Goal: Task Accomplishment & Management: Use online tool/utility

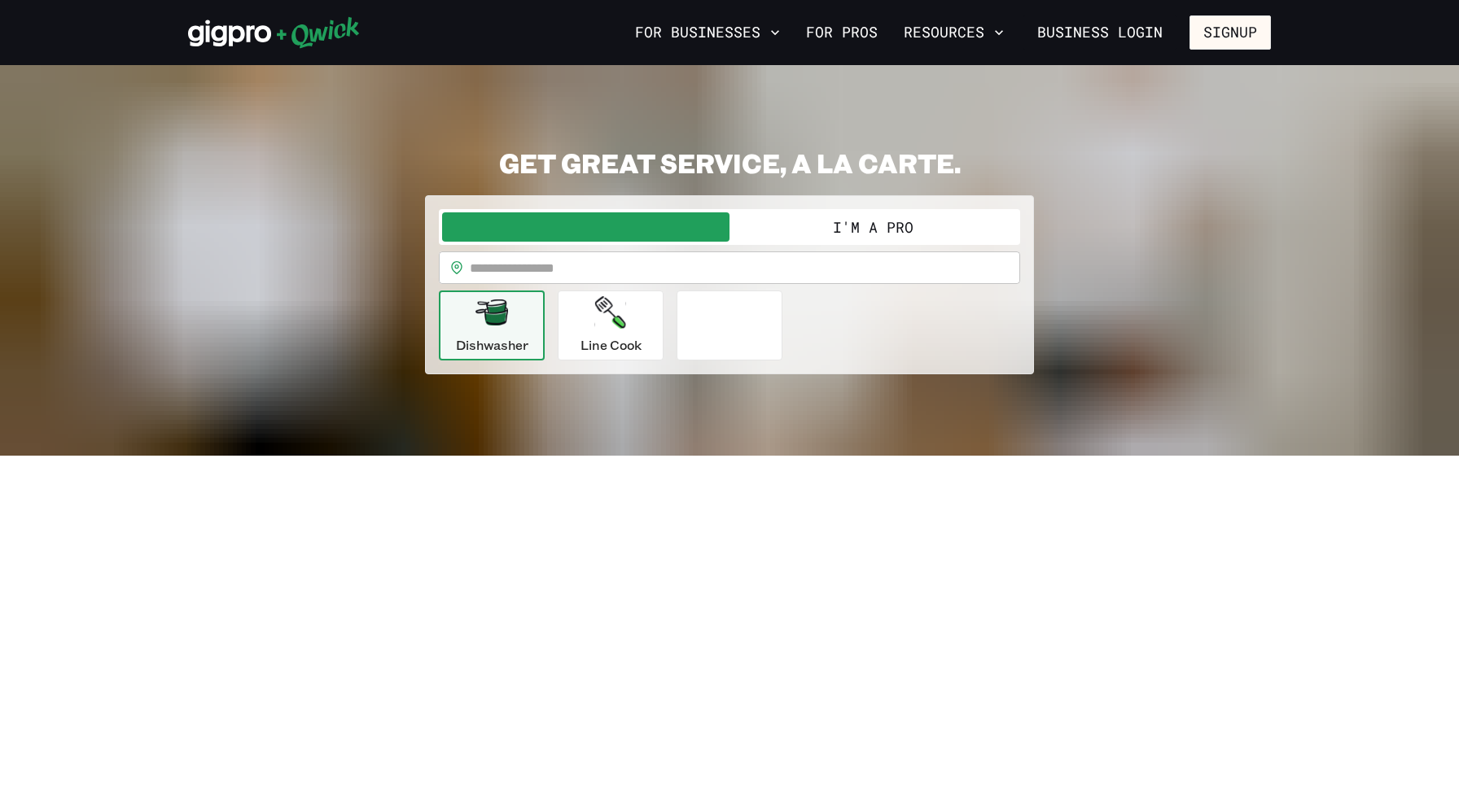
click at [795, 254] on input "text" at bounding box center [744, 267] width 550 height 33
click at [761, 265] on input "text" at bounding box center [744, 267] width 550 height 33
drag, startPoint x: 825, startPoint y: 227, endPoint x: 815, endPoint y: 226, distance: 10.0
click at [815, 226] on button "I'm a Pro" at bounding box center [872, 228] width 287 height 30
click at [615, 271] on input "text" at bounding box center [744, 267] width 550 height 33
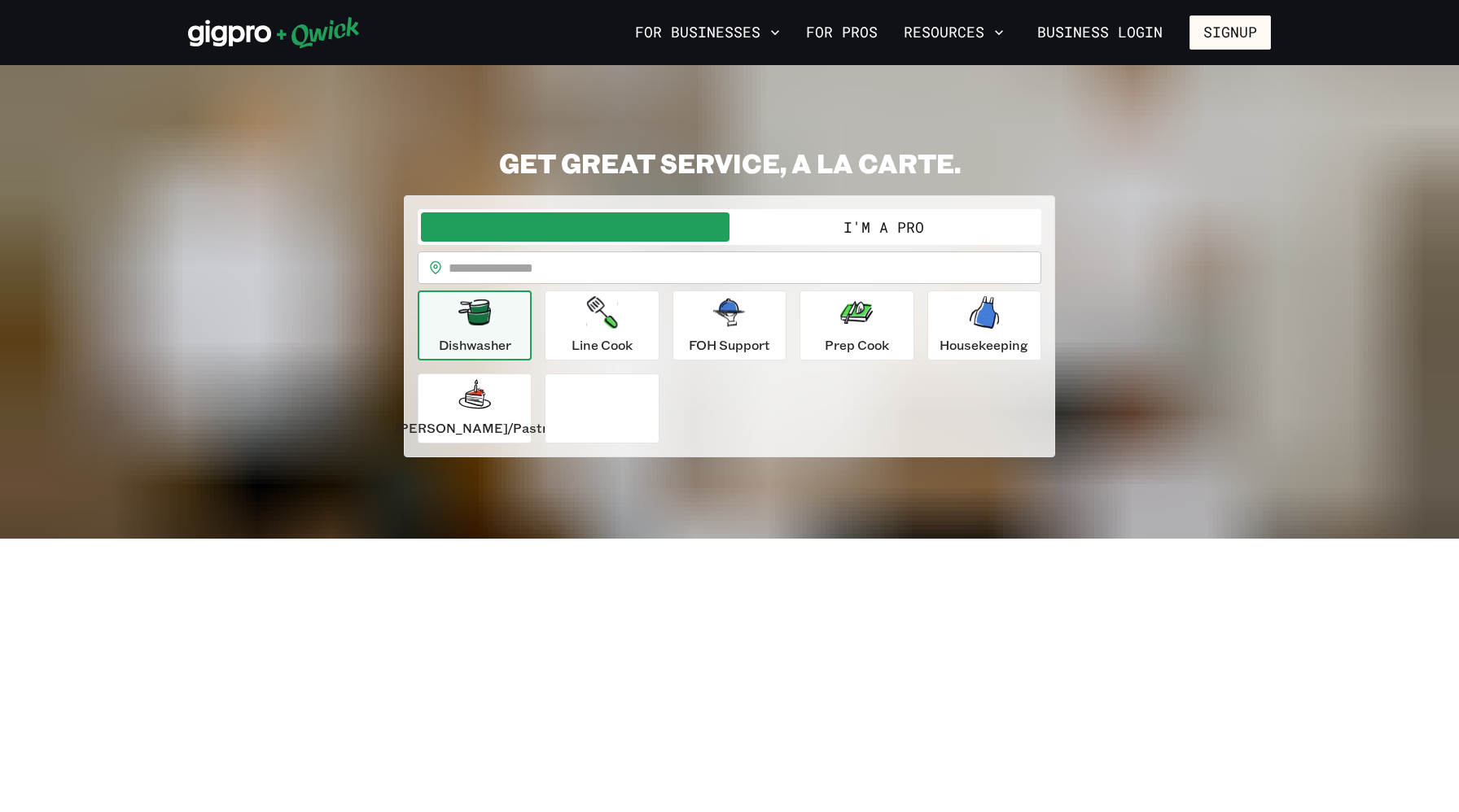
click at [558, 516] on section "**********" at bounding box center [730, 302] width 1459 height 474
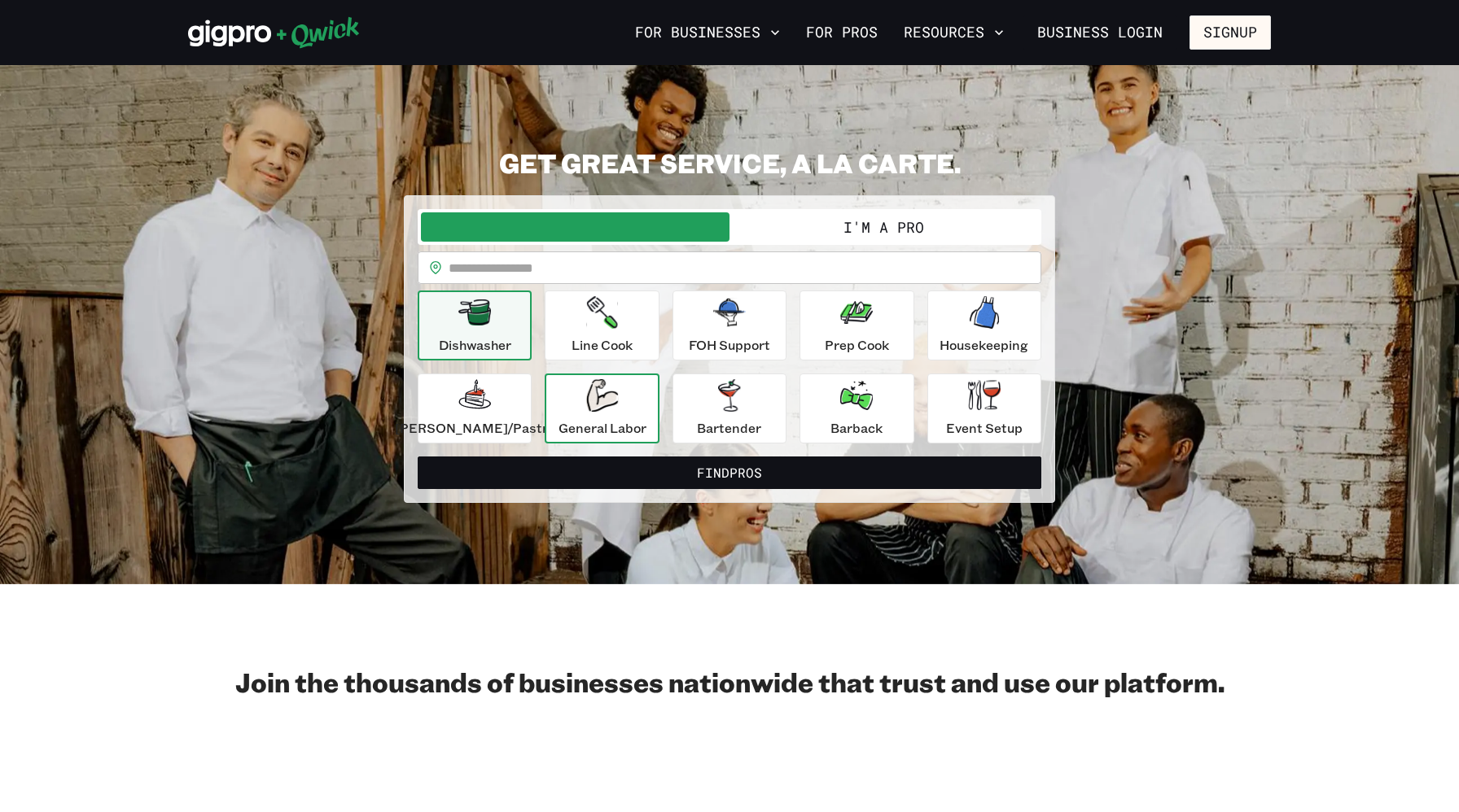
click at [584, 404] on div "General Labor" at bounding box center [601, 408] width 88 height 58
click at [632, 406] on div "General Labor" at bounding box center [601, 408] width 88 height 58
click at [862, 236] on button "I'm a Pro" at bounding box center [883, 228] width 309 height 30
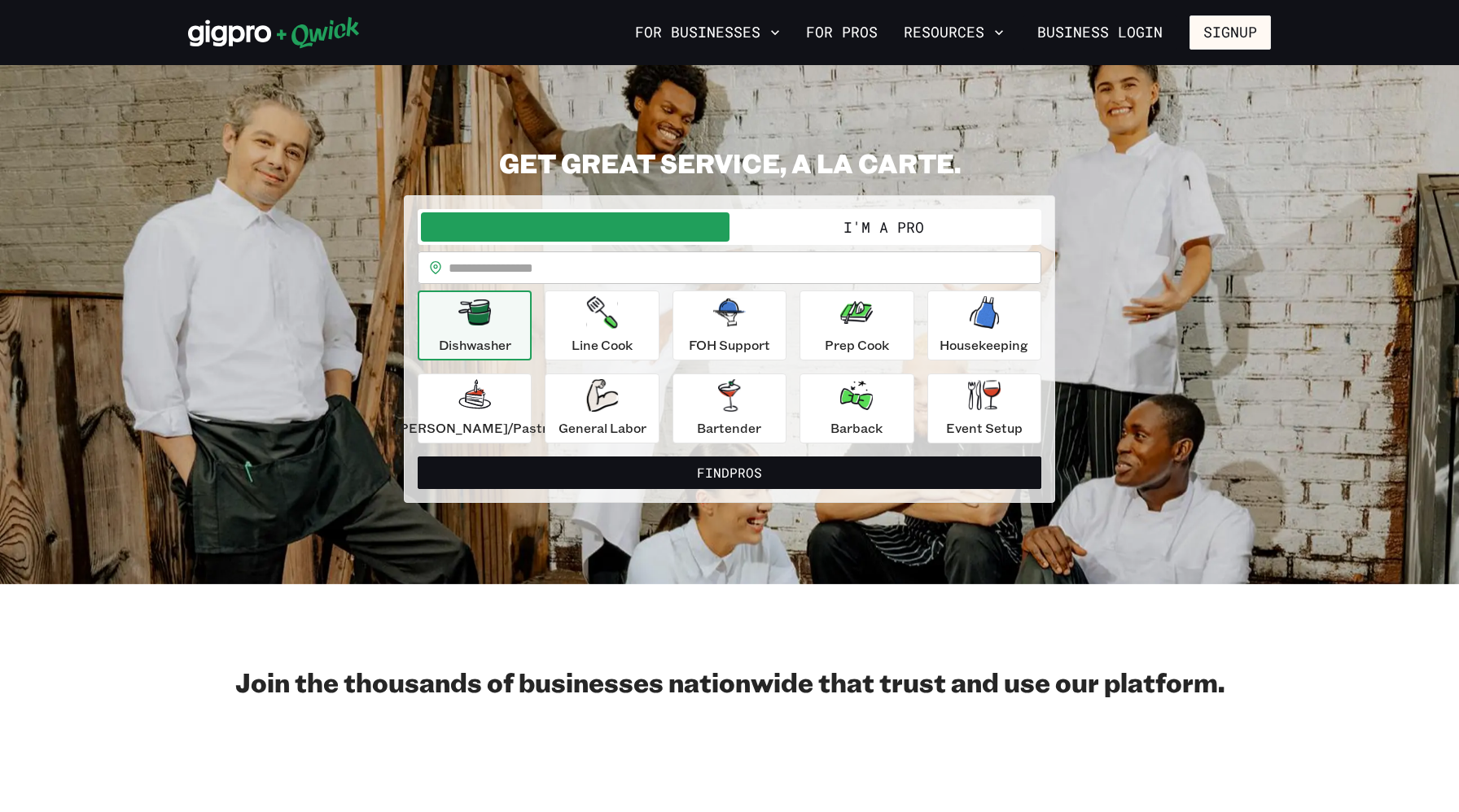
click at [862, 236] on button "I'm a Pro" at bounding box center [883, 228] width 309 height 30
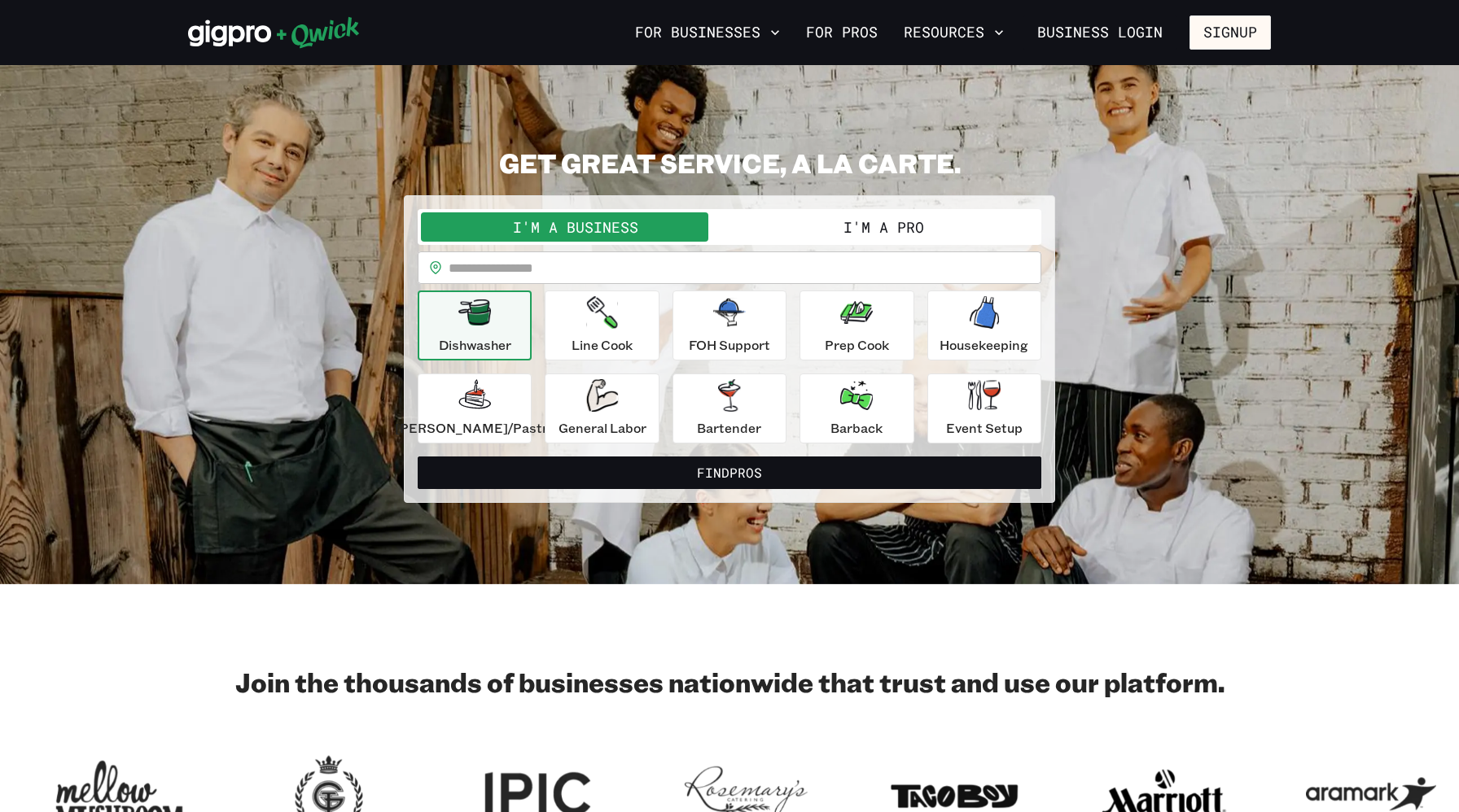
click at [837, 228] on button "I'm a Pro" at bounding box center [883, 228] width 309 height 30
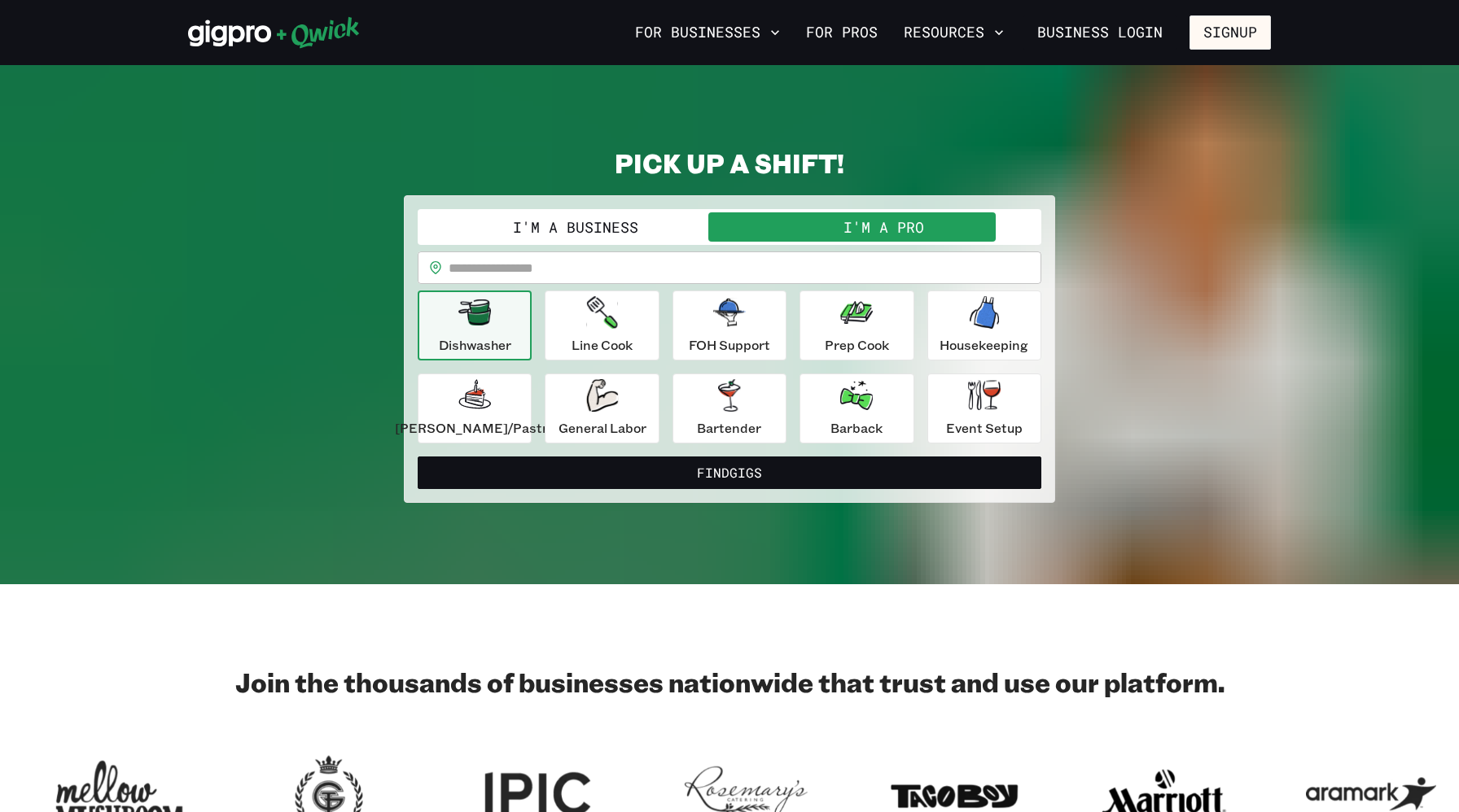
click at [837, 228] on button "I'm a Pro" at bounding box center [883, 228] width 309 height 30
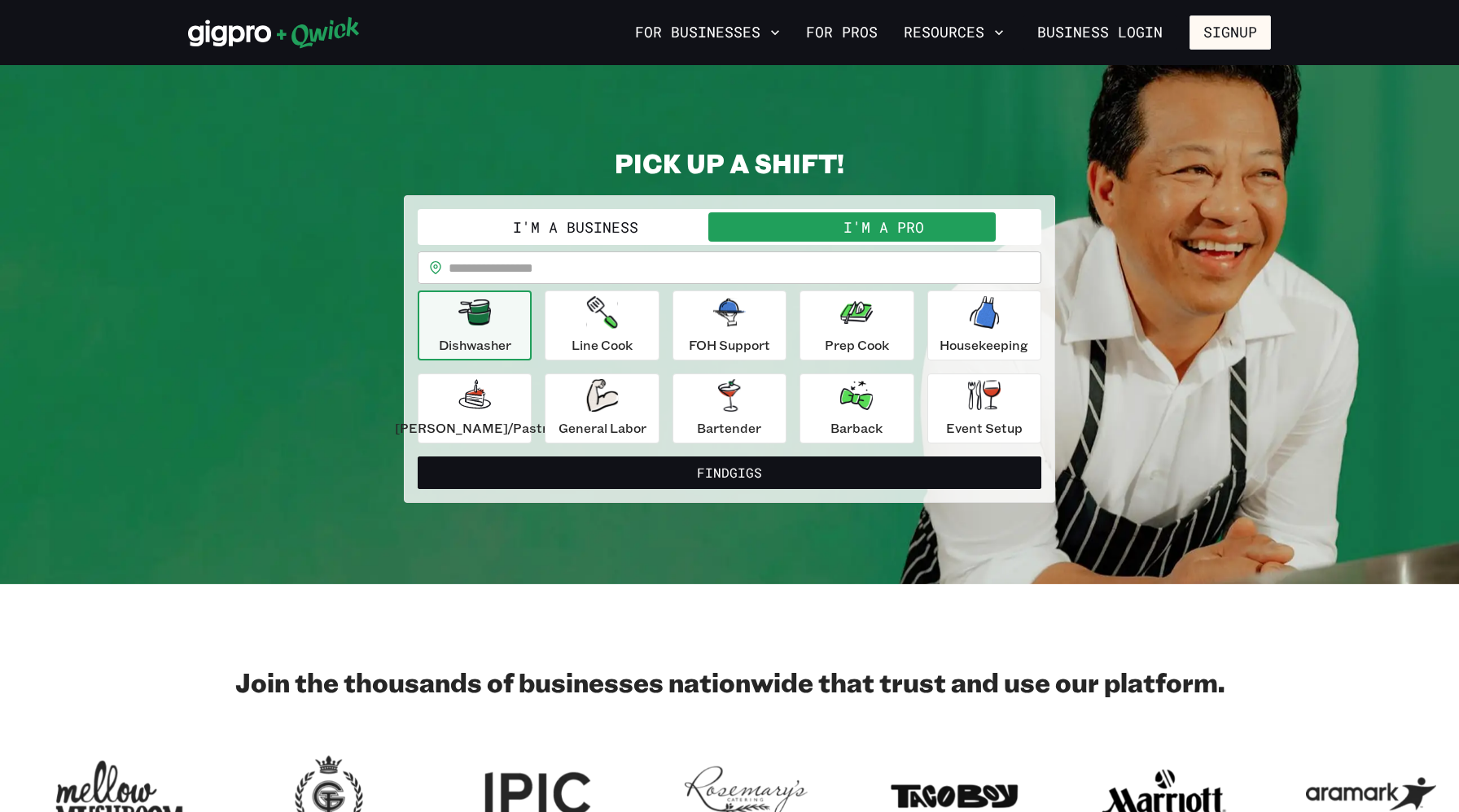
click at [512, 311] on div "Dishwasher" at bounding box center [474, 325] width 72 height 58
click at [628, 413] on div "General Labor" at bounding box center [601, 408] width 88 height 58
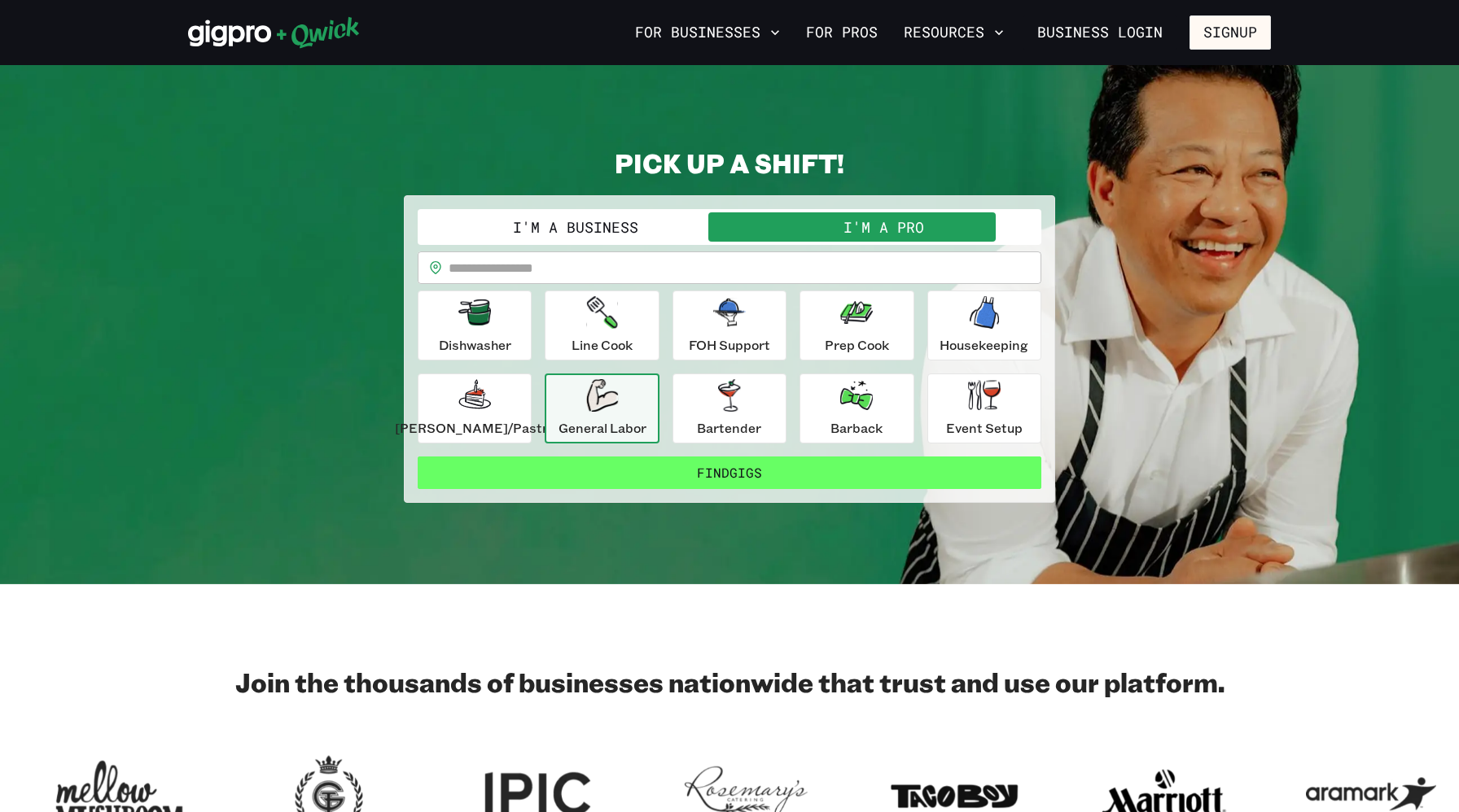
click at [638, 465] on button "Find Gigs" at bounding box center [730, 472] width 624 height 33
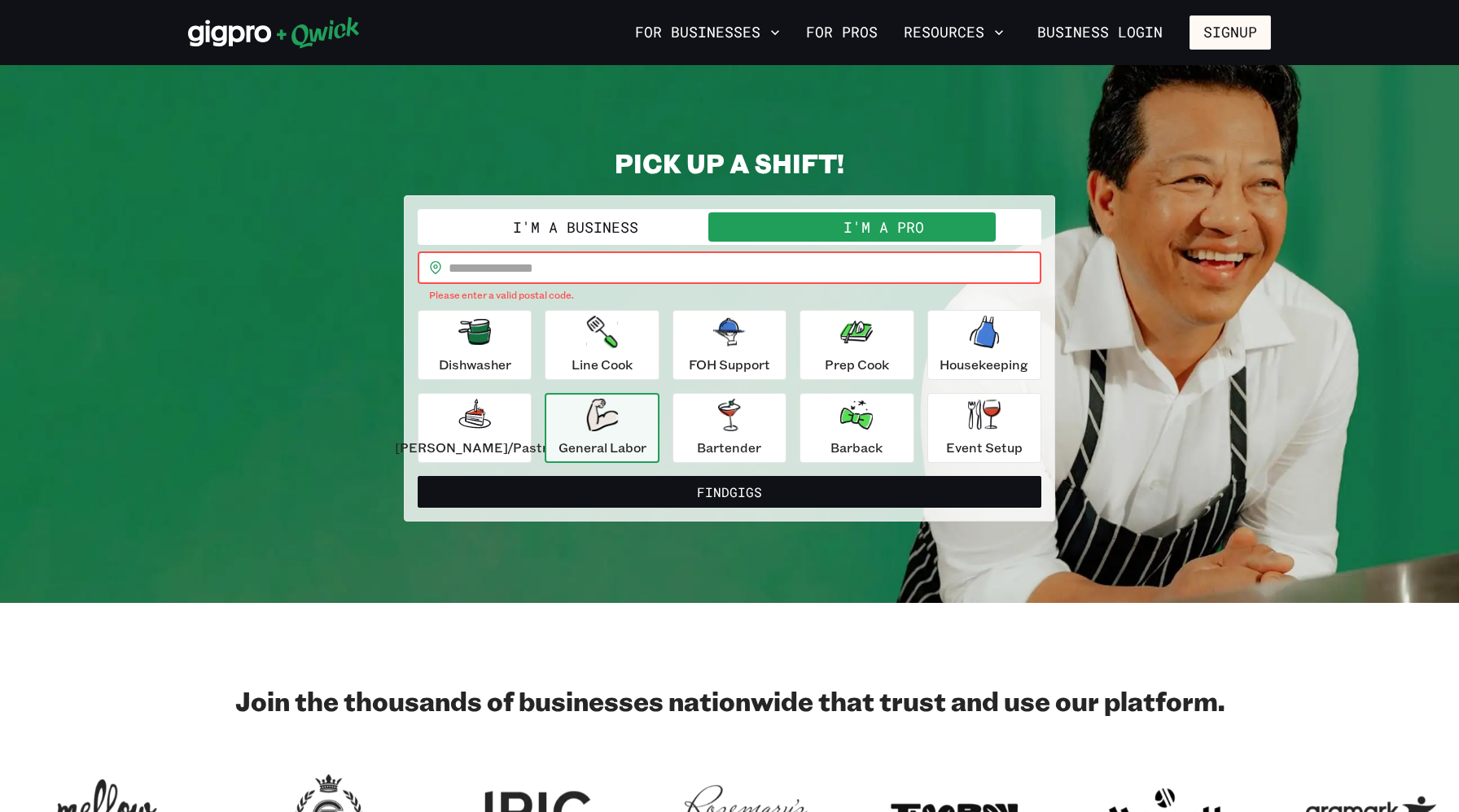
click at [543, 271] on input "text" at bounding box center [744, 267] width 592 height 33
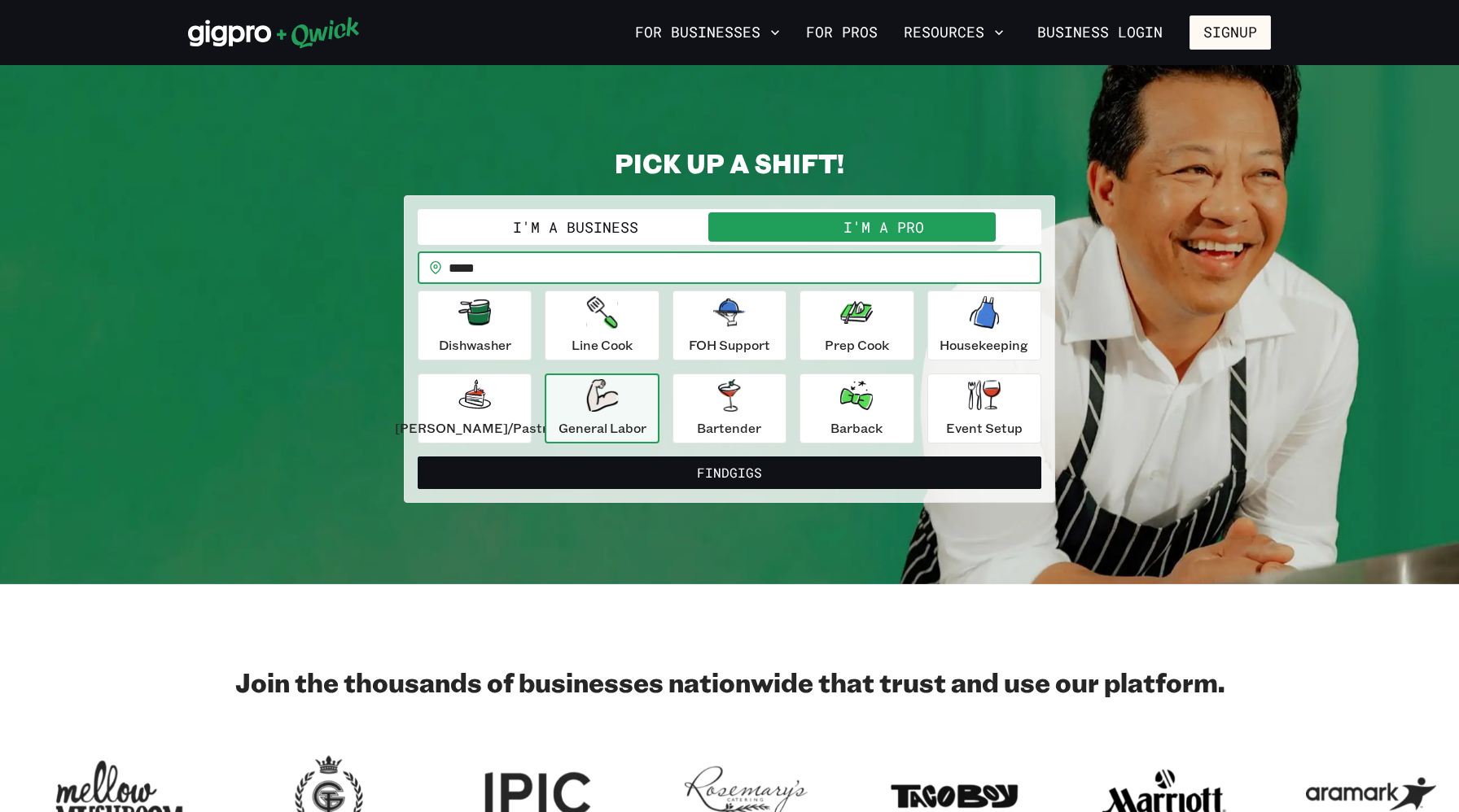
type input "*****"
click at [418, 456] on button "Find Gigs" at bounding box center [730, 472] width 624 height 33
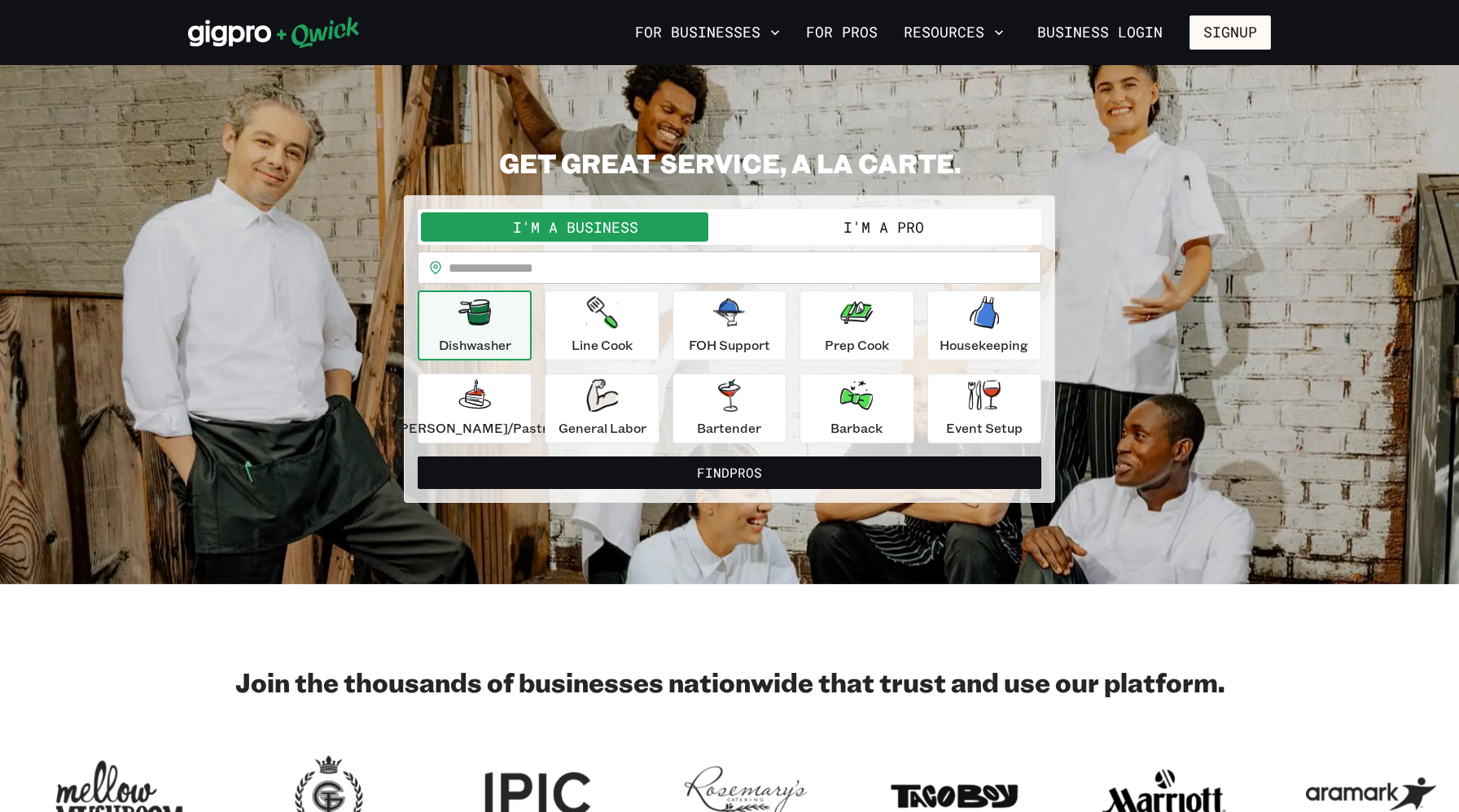
click at [806, 254] on input "text" at bounding box center [744, 267] width 592 height 33
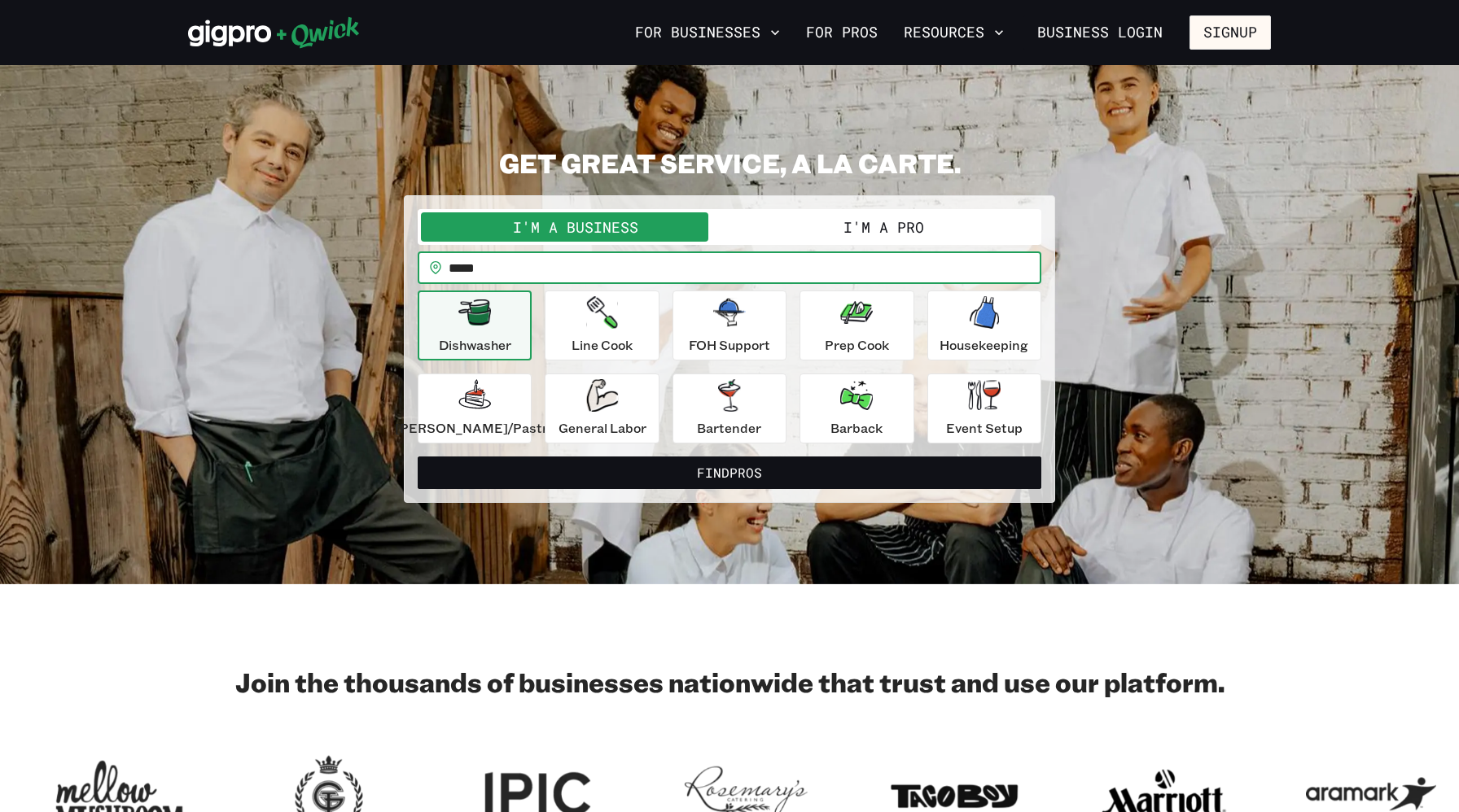
type input "*****"
click at [806, 223] on button "I'm a Pro" at bounding box center [883, 228] width 309 height 30
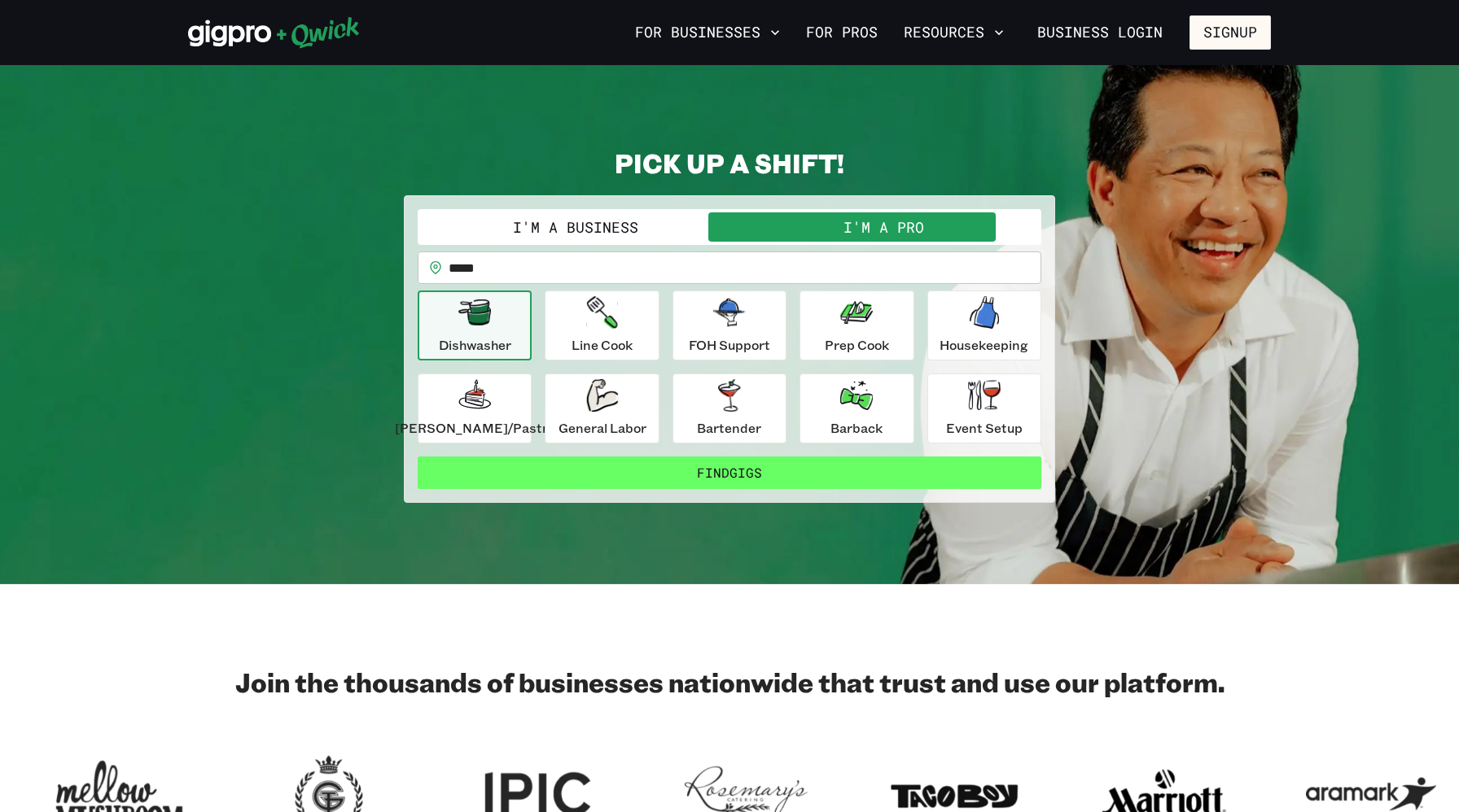
click at [591, 461] on button "Find Gigs" at bounding box center [730, 472] width 624 height 33
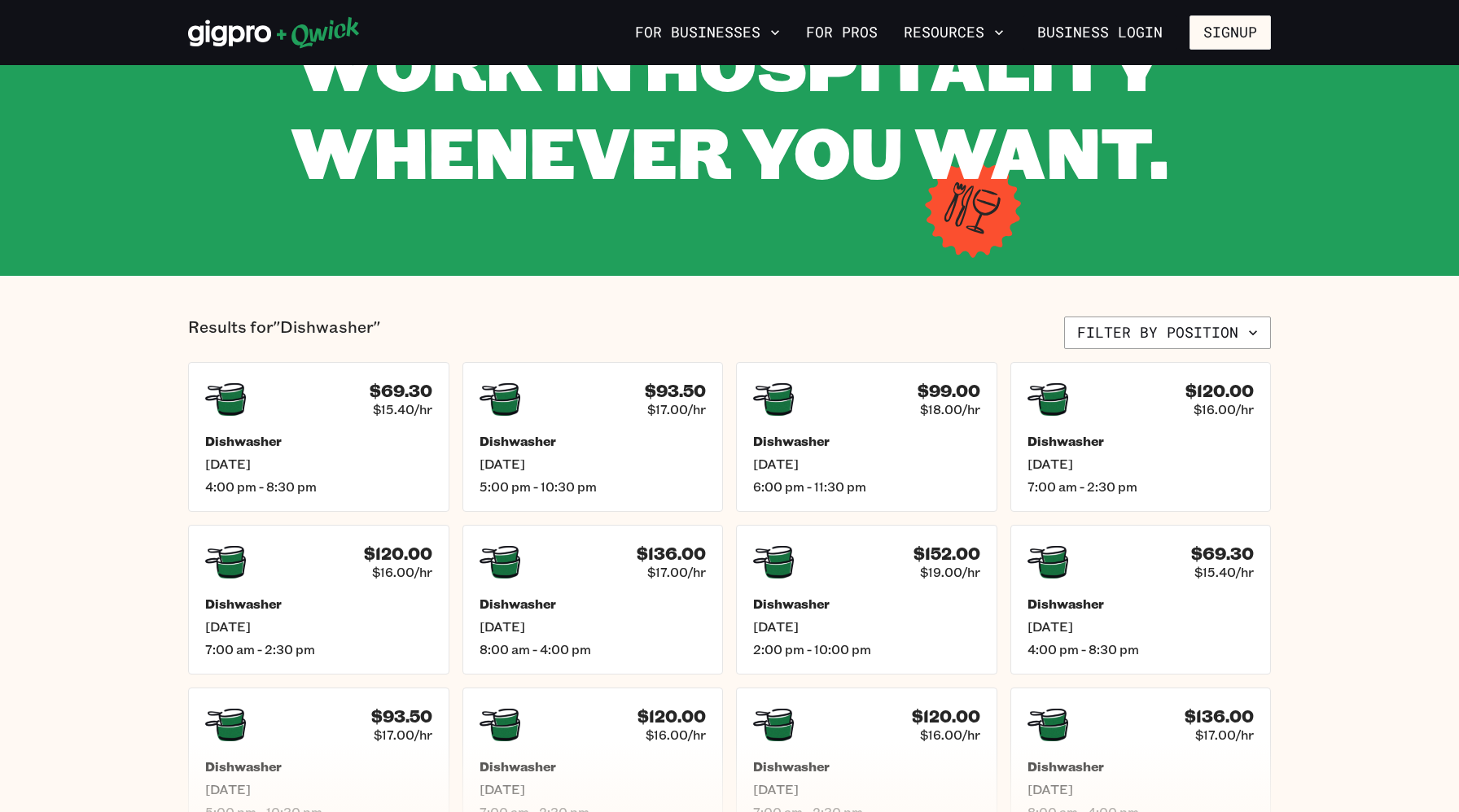
scroll to position [159, 0]
click at [83, 598] on section "Results for "Dishwasher" Filter by position $69.30 $15.40/hr Dishwasher Mon, Au…" at bounding box center [730, 577] width 1459 height 602
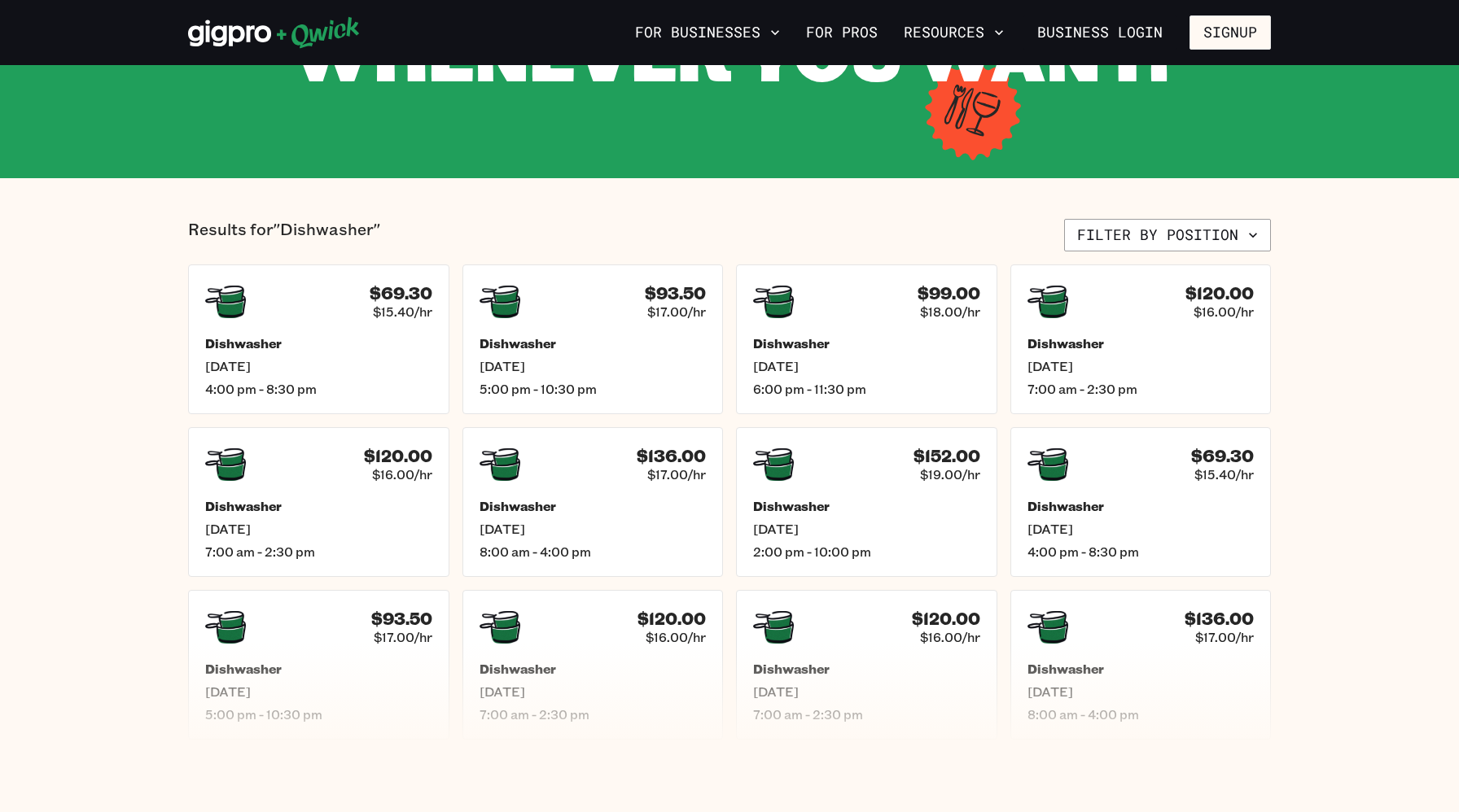
scroll to position [274, 0]
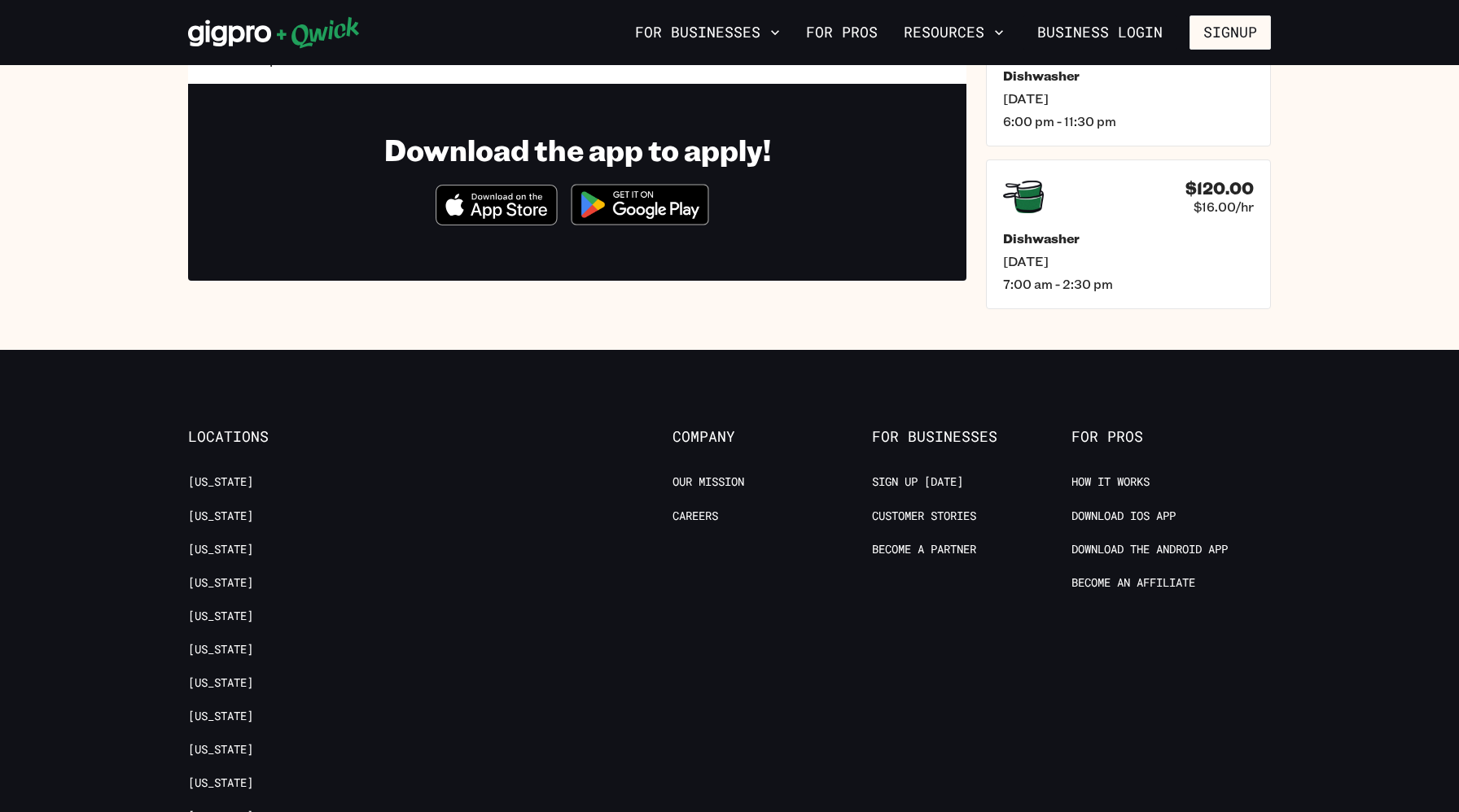
scroll to position [480, 0]
